Goal: Use online tool/utility: Use online tool/utility

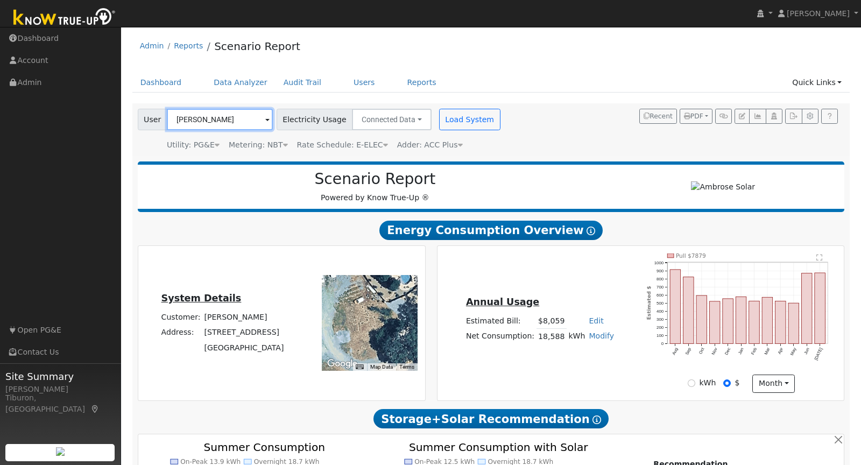
click at [195, 112] on input "[PERSON_NAME]" at bounding box center [220, 120] width 106 height 22
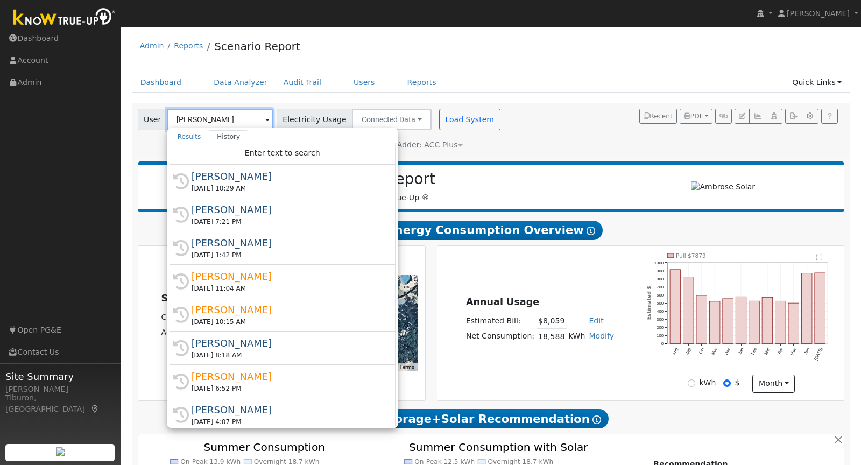
drag, startPoint x: 195, startPoint y: 113, endPoint x: 202, endPoint y: 113, distance: 7.0
click at [195, 112] on input "[PERSON_NAME]" at bounding box center [220, 120] width 106 height 22
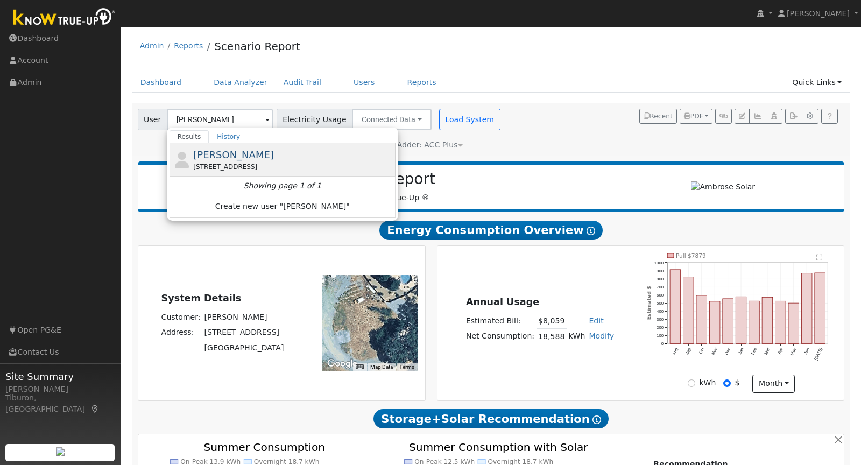
click at [240, 156] on span "[PERSON_NAME]" at bounding box center [233, 154] width 81 height 11
type input "[PERSON_NAME]"
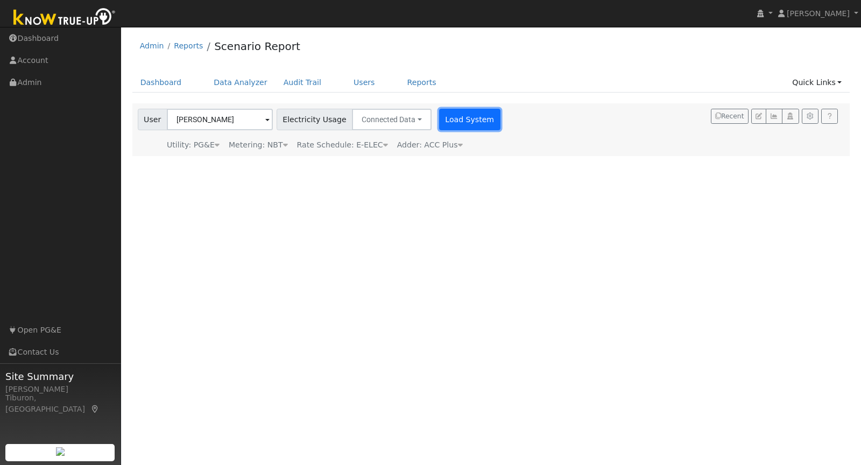
click at [461, 110] on button "Load System" at bounding box center [469, 120] width 61 height 22
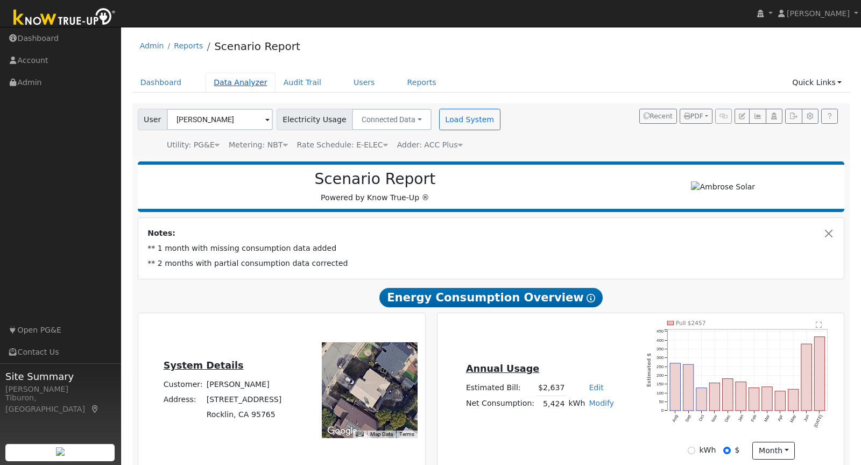
click at [242, 79] on link "Data Analyzer" at bounding box center [240, 83] width 70 height 20
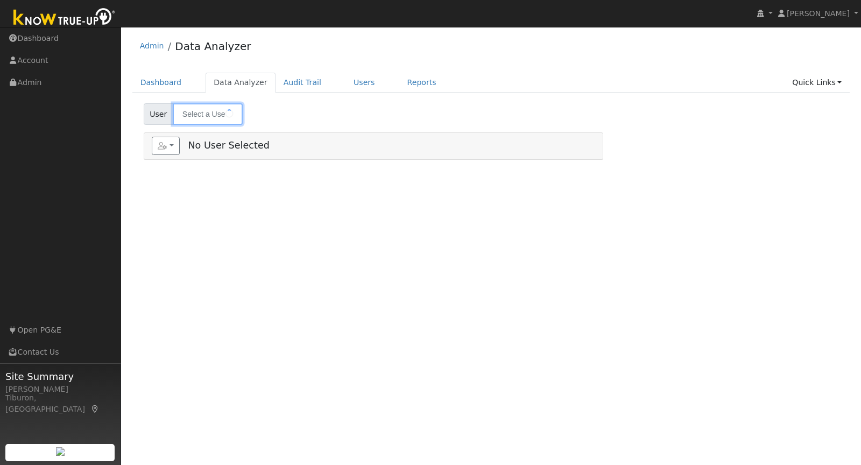
type input "[PERSON_NAME]"
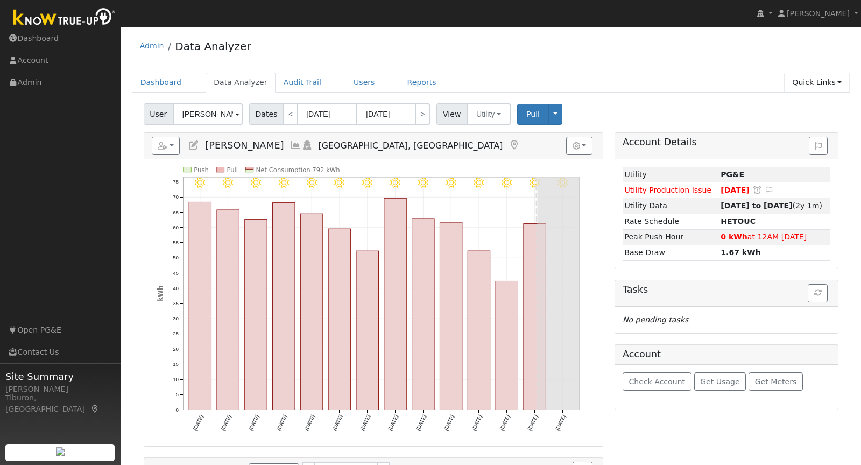
click at [806, 87] on link "Quick Links" at bounding box center [817, 83] width 66 height 20
click at [790, 139] on link "Run a Scenario Report" at bounding box center [794, 143] width 109 height 15
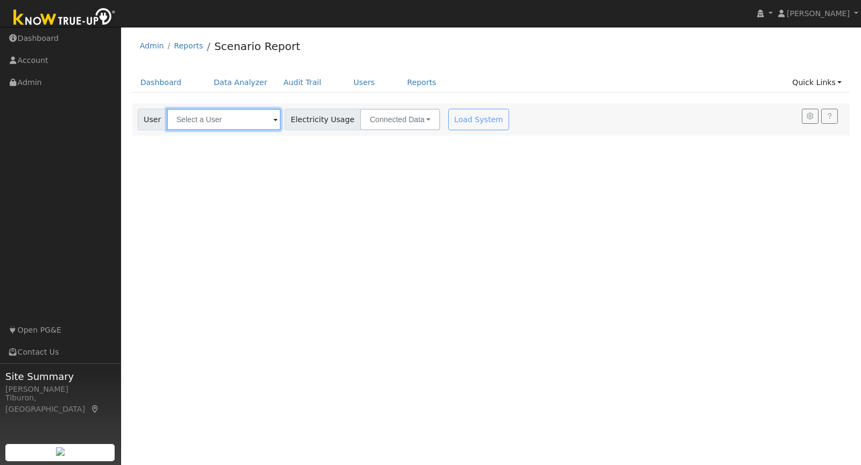
click at [198, 123] on input "text" at bounding box center [224, 120] width 114 height 22
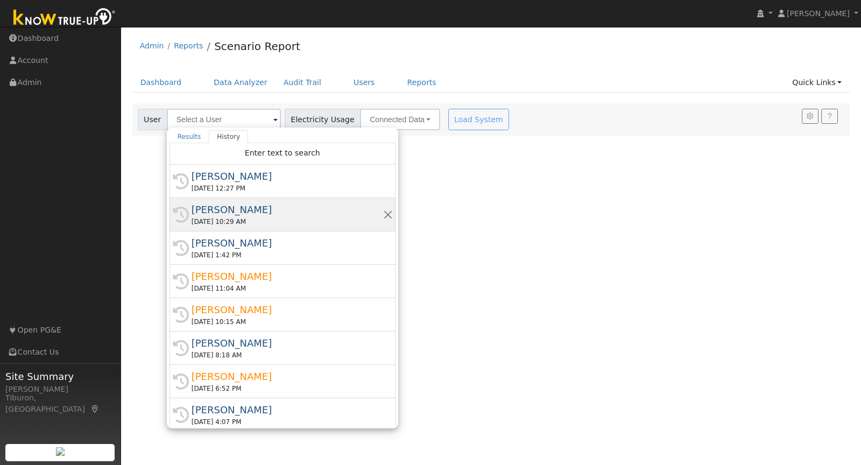
click at [245, 212] on div "[PERSON_NAME]" at bounding box center [286, 209] width 191 height 15
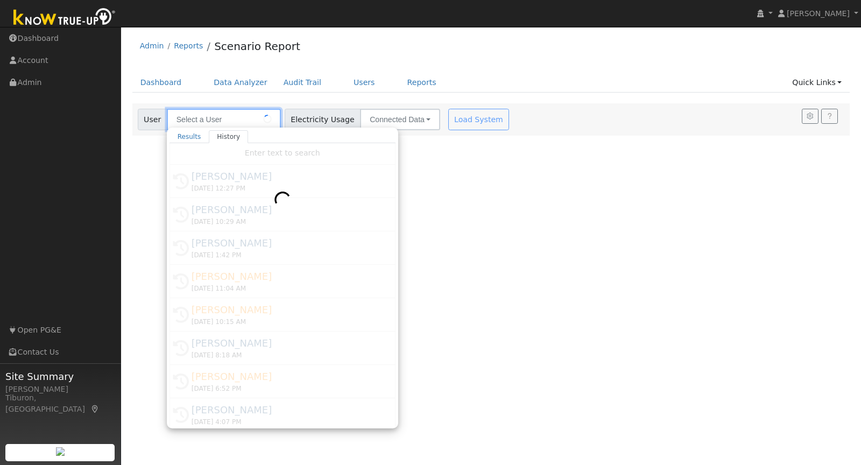
type input "[PERSON_NAME]"
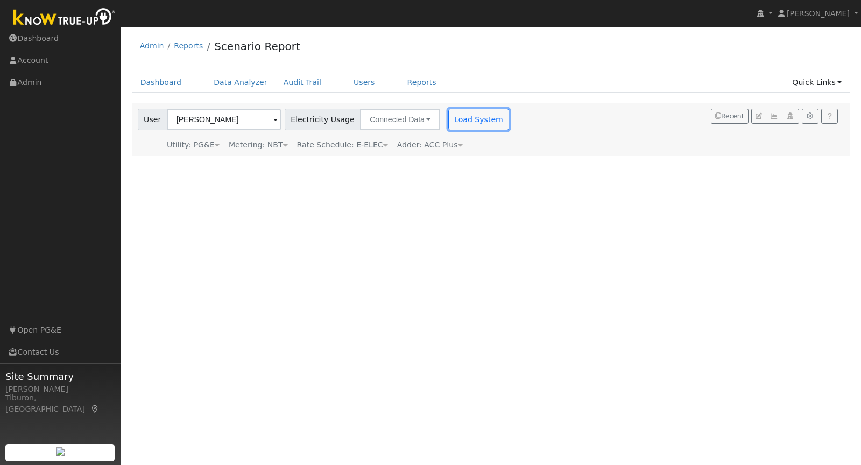
click at [462, 112] on button "Load System" at bounding box center [478, 120] width 61 height 22
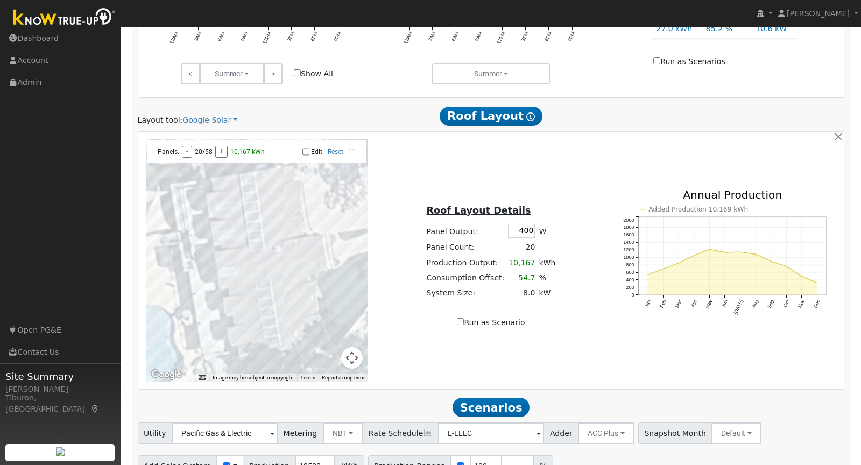
scroll to position [574, 0]
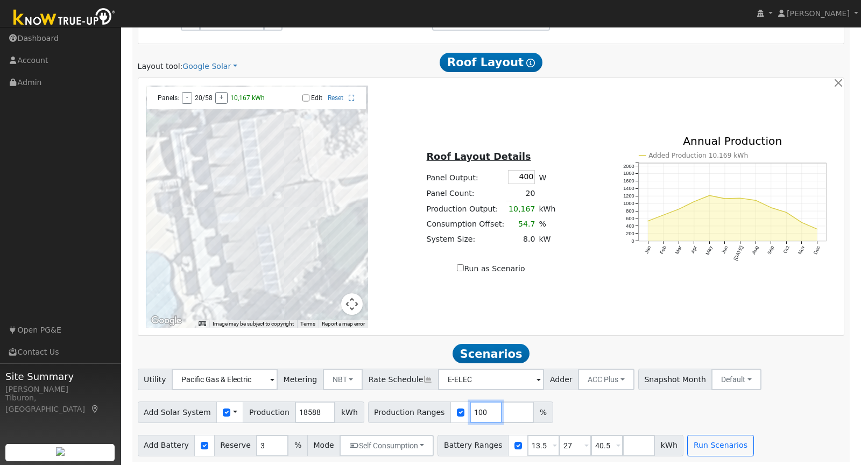
drag, startPoint x: 472, startPoint y: 410, endPoint x: 450, endPoint y: 407, distance: 22.3
click at [450, 407] on div "Production Ranges 100 %" at bounding box center [460, 412] width 185 height 22
type input "143"
drag, startPoint x: 599, startPoint y: 443, endPoint x: 556, endPoint y: 439, distance: 42.7
click at [556, 439] on div "Battery Ranges 13.5 Overrides Reserve % Mode None None Self Consumption Peak Sa…" at bounding box center [560, 446] width 246 height 22
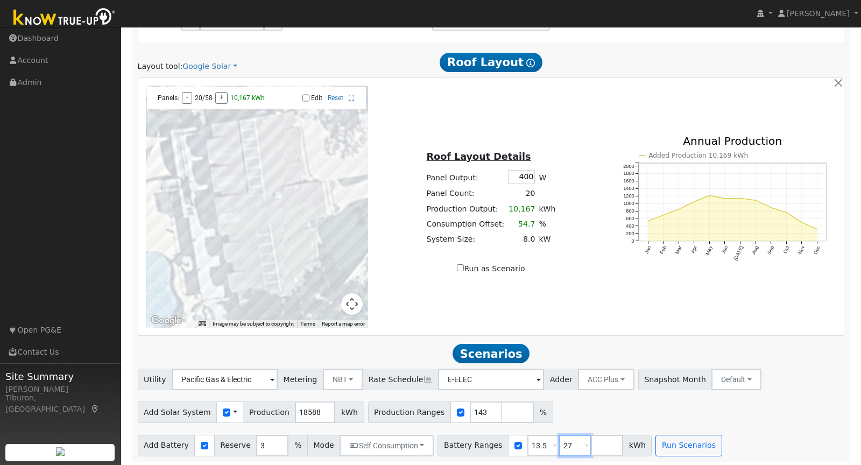
drag, startPoint x: 558, startPoint y: 441, endPoint x: 544, endPoint y: 441, distance: 14.5
click at [544, 441] on div "Battery Ranges 13.5 Overrides Reserve % Mode None None Self Consumption Peak Sa…" at bounding box center [544, 446] width 214 height 22
drag, startPoint x: 534, startPoint y: 444, endPoint x: 488, endPoint y: 442, distance: 45.8
click at [488, 442] on div "Battery Ranges 13.5 Overrides Reserve % Mode None None Self Consumption Peak Sa…" at bounding box center [528, 446] width 182 height 22
type input "30"
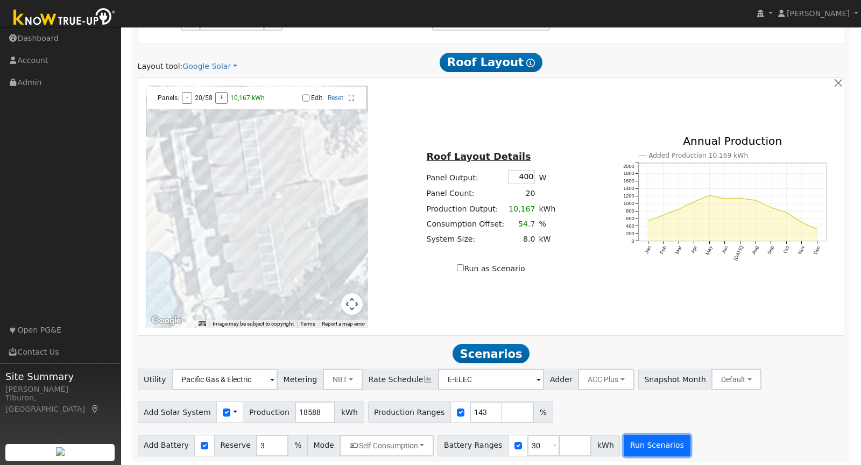
click at [649, 445] on button "Run Scenarios" at bounding box center [656, 446] width 66 height 22
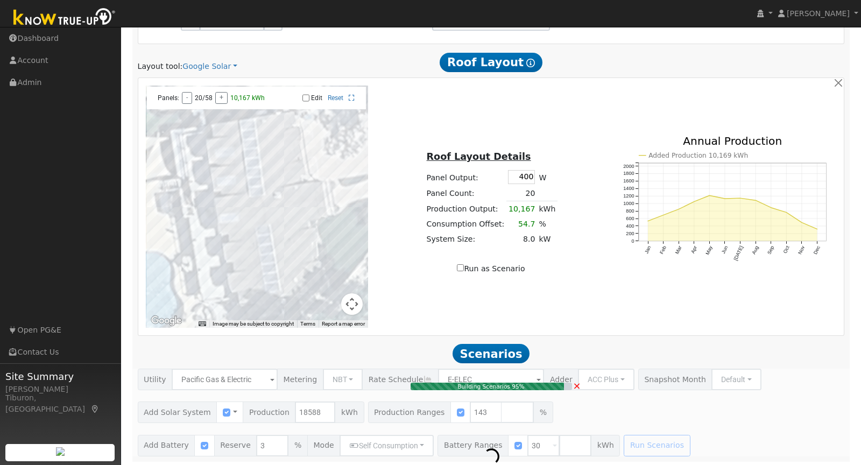
type input "17.7"
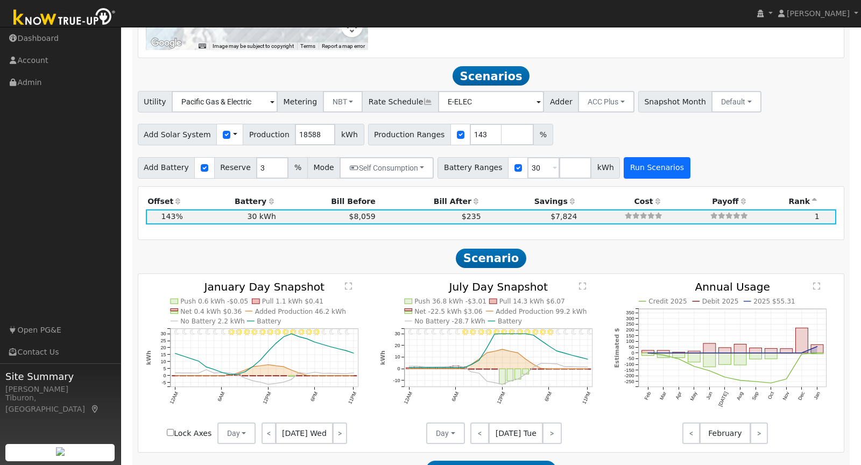
scroll to position [883, 0]
